Goal: Navigation & Orientation: Find specific page/section

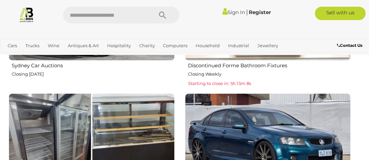
scroll to position [990, 0]
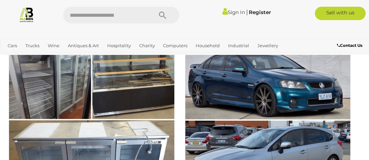
click at [123, 85] on img at bounding box center [92, 120] width 166 height 166
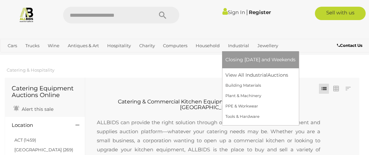
click at [240, 48] on link "Industrial" at bounding box center [239, 45] width 26 height 11
click at [249, 76] on link "View All Industrial Auctions" at bounding box center [261, 75] width 70 height 10
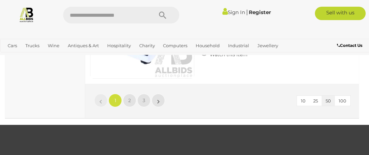
scroll to position [5857, 0]
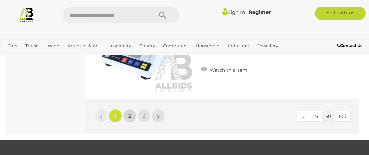
click at [130, 112] on link "2" at bounding box center [129, 115] width 13 height 13
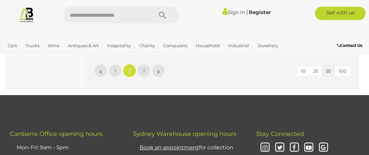
scroll to position [5857, 0]
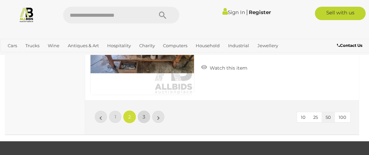
click at [145, 119] on link "3" at bounding box center [143, 116] width 13 height 13
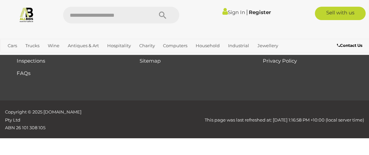
scroll to position [129, 0]
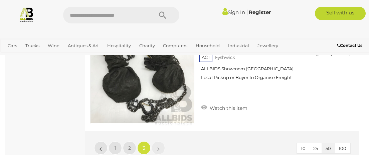
scroll to position [4814, 0]
